Goal: Complete application form

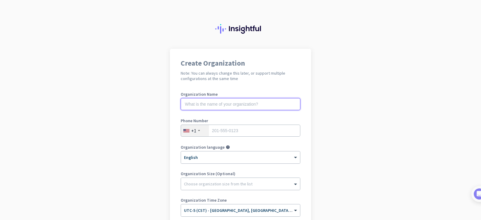
click at [239, 101] on input "text" at bounding box center [241, 104] width 120 height 12
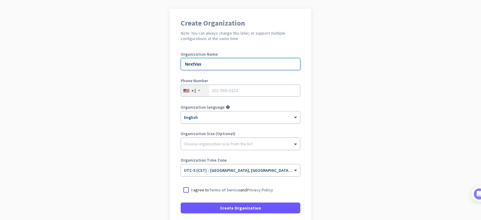
scroll to position [29, 0]
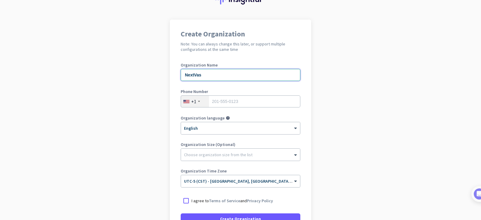
type input "NextVas"
click at [193, 104] on div "+1" at bounding box center [193, 101] width 5 height 6
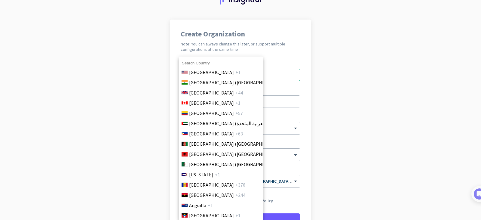
click at [231, 62] on input at bounding box center [221, 63] width 84 height 8
type input "phili"
click at [211, 134] on span "[GEOGRAPHIC_DATA]" at bounding box center [211, 133] width 45 height 7
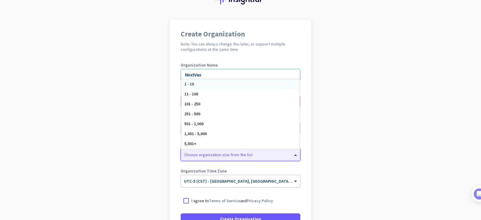
click at [260, 152] on div at bounding box center [240, 153] width 119 height 6
click at [334, 164] on app-onboarding-organization "Create Organization Note: You can always change this later, or support multiple…" at bounding box center [240, 150] width 481 height 260
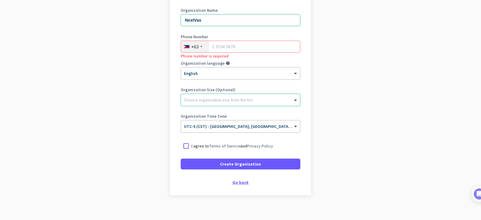
scroll to position [89, 0]
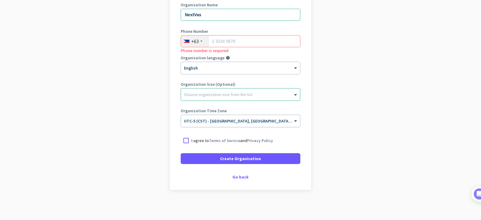
click at [288, 121] on div "× UTC-5 (CST) - [GEOGRAPHIC_DATA], [GEOGRAPHIC_DATA], [GEOGRAPHIC_DATA], [GEOGR…" at bounding box center [236, 120] width 111 height 5
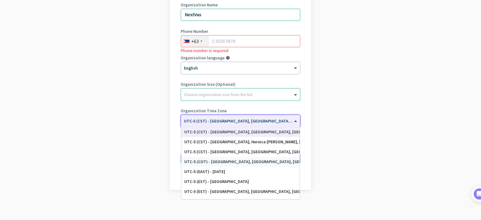
scroll to position [327, 0]
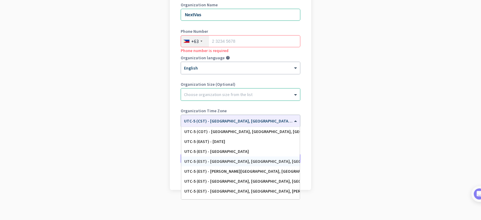
click at [358, 118] on app-onboarding-organization "Create Organization Note: You can always change this later, or support multiple…" at bounding box center [240, 89] width 481 height 260
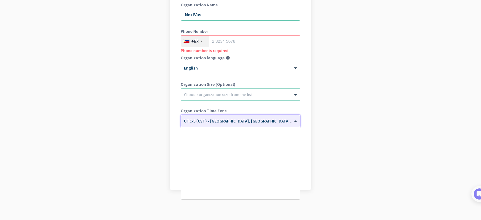
click at [248, 123] on span "UTC-5 (CST) - [GEOGRAPHIC_DATA], [GEOGRAPHIC_DATA], [GEOGRAPHIC_DATA], [GEOGRAP…" at bounding box center [277, 120] width 187 height 5
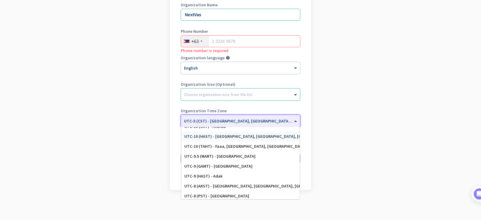
scroll to position [0, 0]
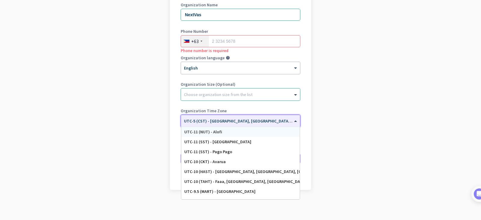
click at [326, 120] on app-onboarding-organization "Create Organization Note: You can always change this later, or support multiple…" at bounding box center [240, 89] width 481 height 260
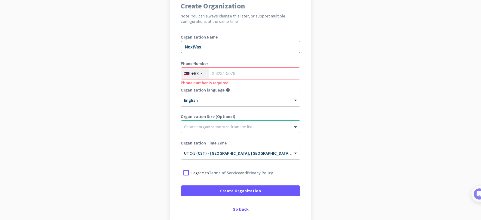
scroll to position [89, 0]
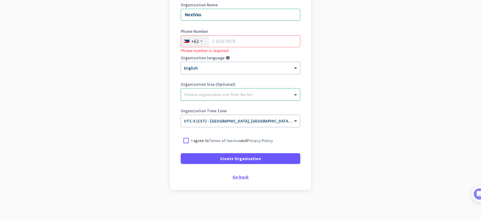
click at [239, 175] on div "Go back" at bounding box center [241, 177] width 120 height 4
